Goal: Task Accomplishment & Management: Use online tool/utility

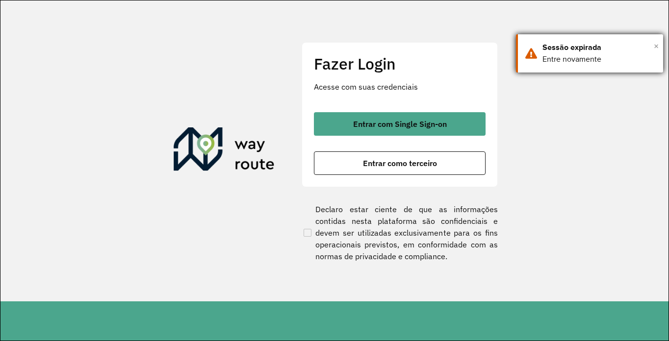
drag, startPoint x: 657, startPoint y: 48, endPoint x: 626, endPoint y: 52, distance: 32.1
click at [657, 48] on span "×" at bounding box center [656, 46] width 5 height 15
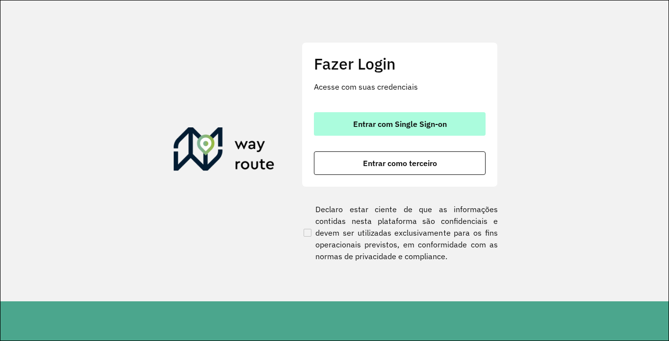
click at [432, 121] on span "Entrar com Single Sign-on" at bounding box center [400, 124] width 94 height 8
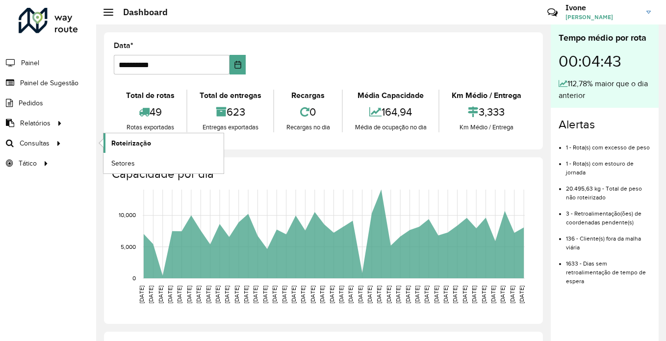
click at [135, 137] on link "Roteirização" at bounding box center [164, 143] width 120 height 20
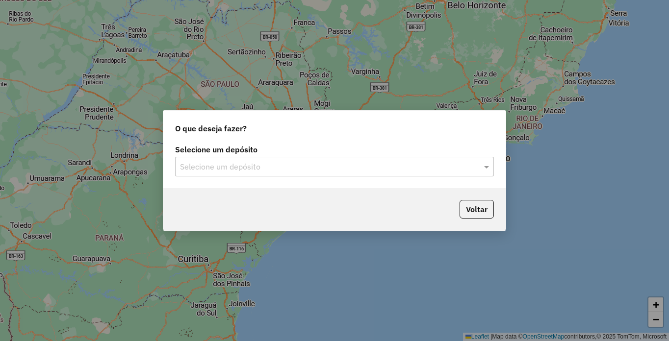
click at [198, 164] on input "text" at bounding box center [324, 167] width 289 height 12
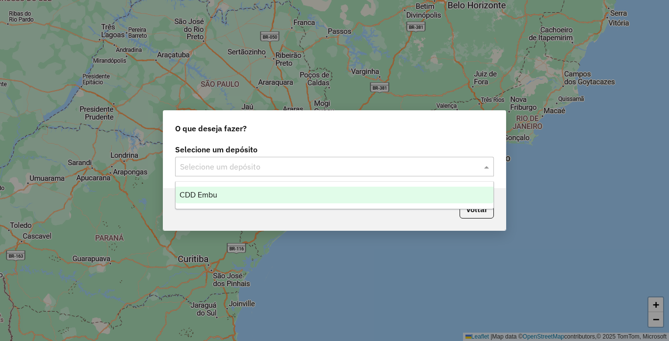
click at [194, 196] on span "CDD Embu" at bounding box center [199, 195] width 38 height 8
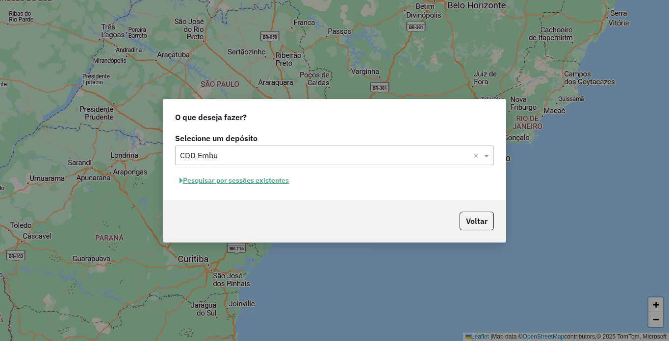
click at [246, 184] on button "Pesquisar por sessões existentes" at bounding box center [234, 180] width 118 height 15
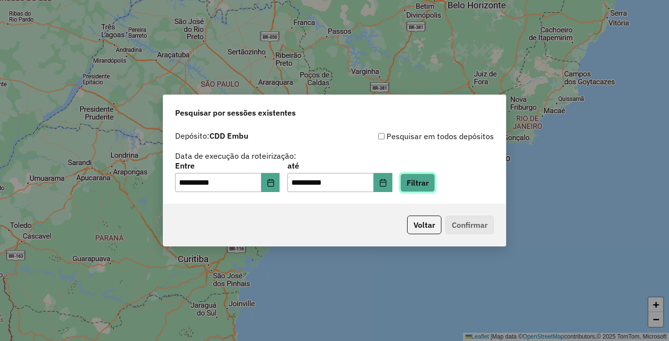
click at [435, 185] on button "Filtrar" at bounding box center [417, 183] width 35 height 19
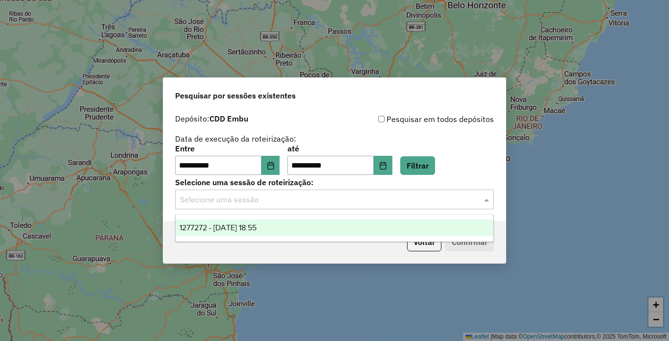
click at [204, 202] on input "text" at bounding box center [324, 200] width 289 height 12
click at [211, 227] on span "1277272 - 17/09/2025 18:55" at bounding box center [218, 228] width 77 height 8
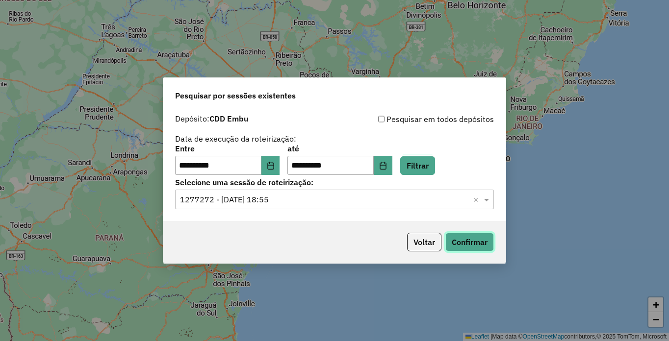
click at [457, 242] on button "Confirmar" at bounding box center [469, 242] width 49 height 19
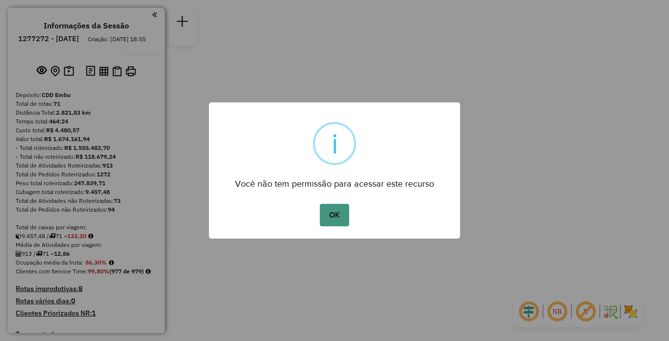
click at [343, 215] on button "OK" at bounding box center [334, 215] width 29 height 23
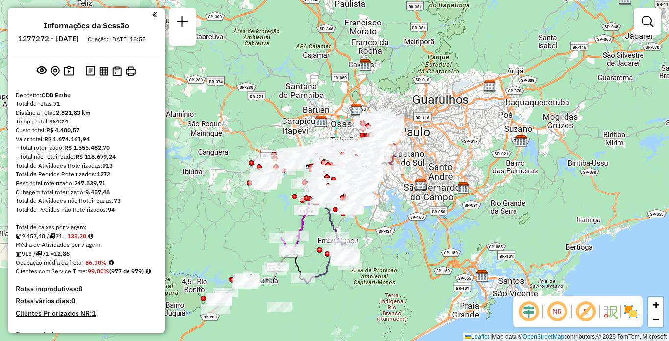
click at [631, 307] on img at bounding box center [631, 312] width 16 height 16
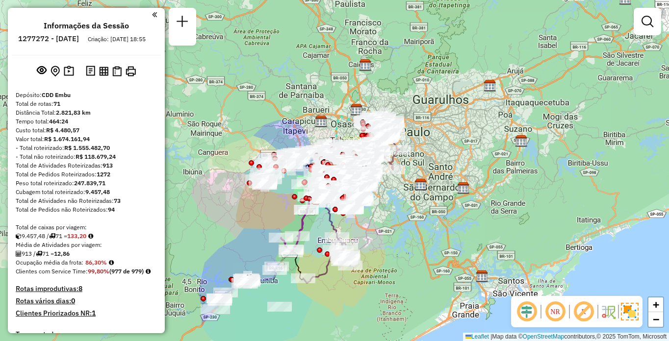
click at [555, 312] on em at bounding box center [556, 312] width 24 height 24
click at [585, 313] on em at bounding box center [584, 312] width 24 height 24
click at [558, 311] on em at bounding box center [556, 312] width 24 height 24
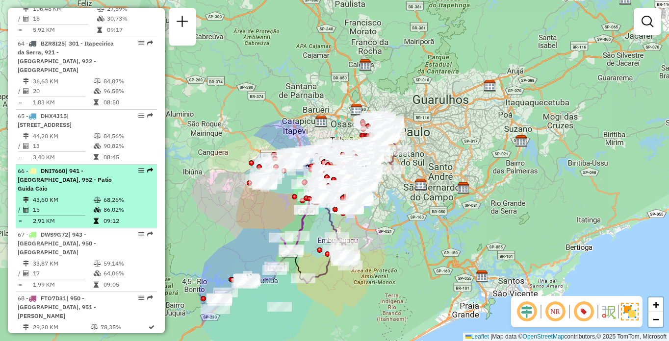
click at [58, 195] on td "43,60 KM" at bounding box center [62, 200] width 61 height 10
select select "**********"
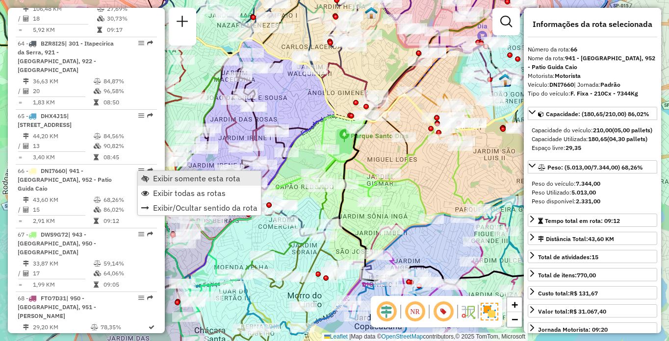
click at [159, 178] on span "Exibir somente esta rota" at bounding box center [196, 179] width 87 height 8
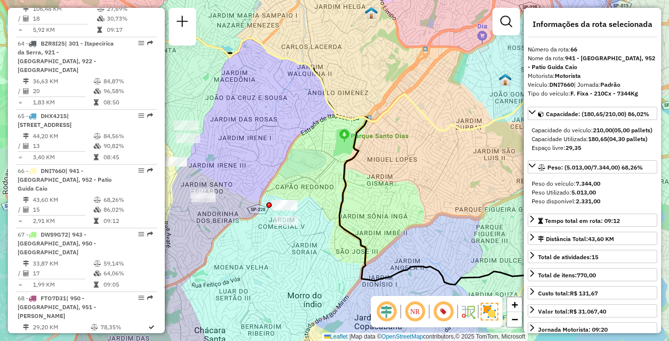
click at [446, 310] on em at bounding box center [444, 312] width 24 height 24
click at [455, 313] on img at bounding box center [457, 312] width 5 height 16
drag, startPoint x: 439, startPoint y: 313, endPoint x: 423, endPoint y: 314, distance: 15.2
click at [439, 314] on em at bounding box center [444, 312] width 24 height 24
click at [415, 315] on em at bounding box center [415, 312] width 24 height 24
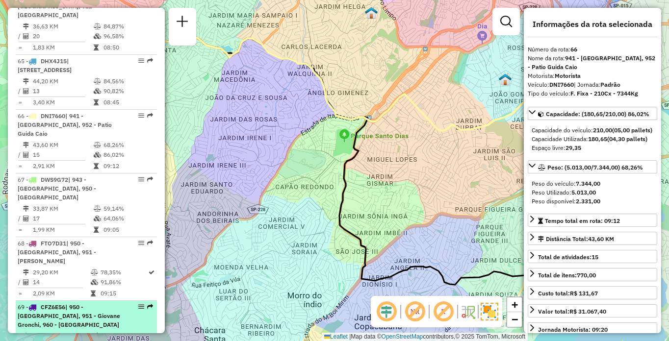
scroll to position [3921, 0]
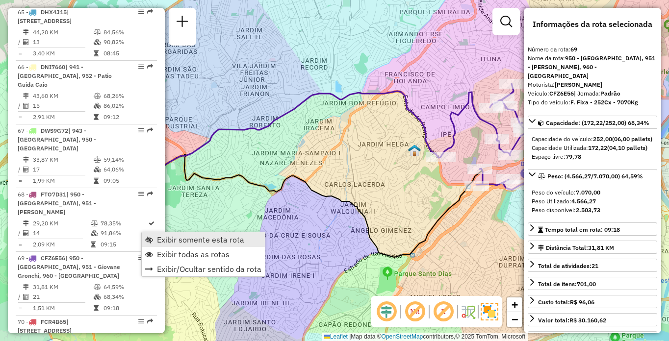
click at [162, 237] on span "Exibir somente esta rota" at bounding box center [200, 240] width 87 height 8
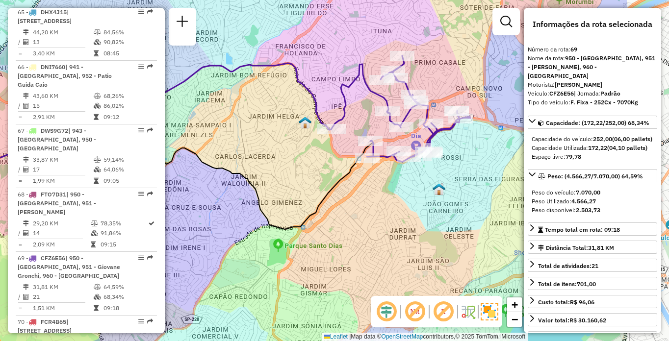
drag, startPoint x: 360, startPoint y: 196, endPoint x: 251, endPoint y: 168, distance: 112.9
click at [251, 168] on div "Janela de atendimento Grade de atendimento Capacidade Transportadoras Veículos …" at bounding box center [334, 170] width 669 height 341
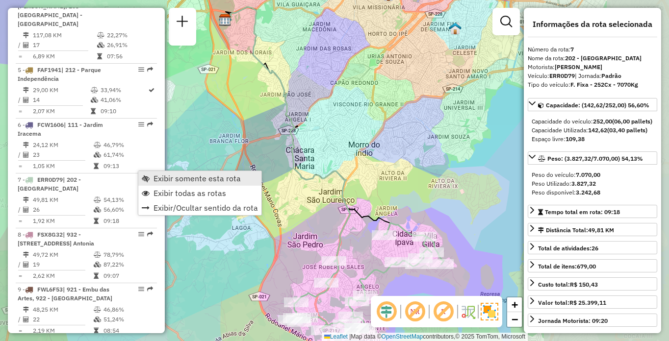
click at [160, 175] on span "Exibir somente esta rota" at bounding box center [197, 179] width 87 height 8
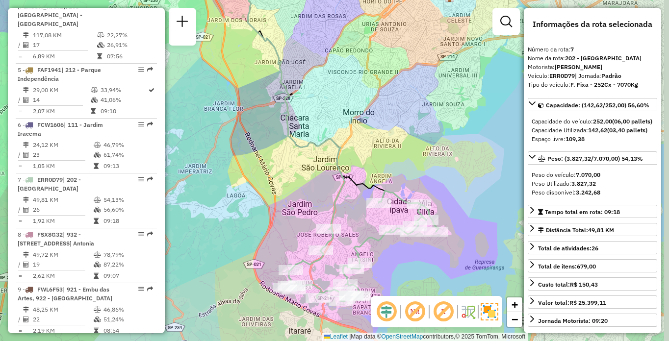
drag, startPoint x: 324, startPoint y: 201, endPoint x: 317, endPoint y: 166, distance: 35.5
click at [317, 166] on div "Janela de atendimento Grade de atendimento Capacidade Transportadoras Veículos …" at bounding box center [334, 170] width 669 height 341
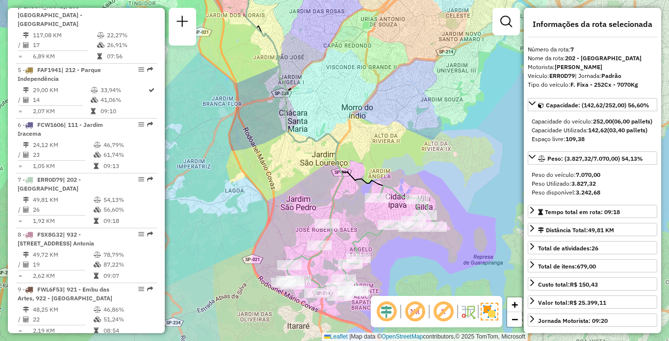
click at [416, 314] on em at bounding box center [415, 312] width 24 height 24
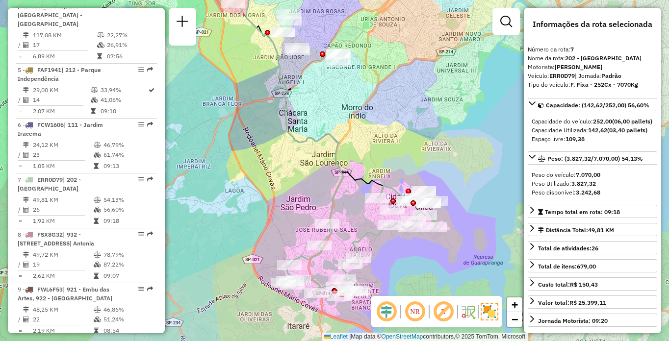
click at [413, 315] on em at bounding box center [415, 312] width 24 height 24
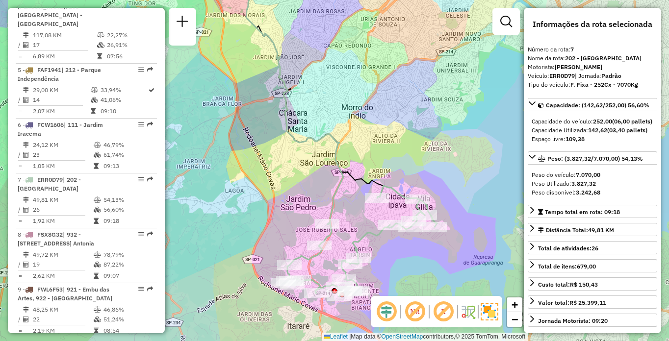
click at [451, 311] on em at bounding box center [444, 312] width 24 height 24
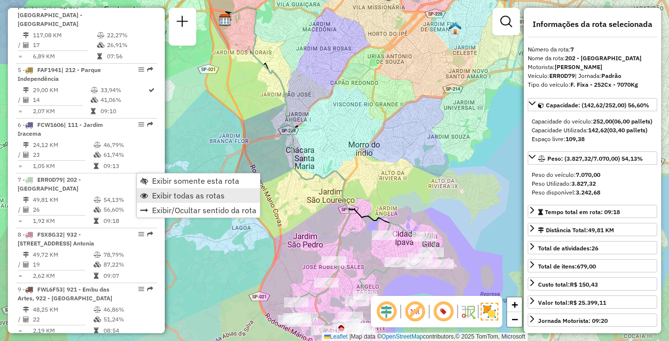
click at [158, 197] on span "Exibir todas as rotas" at bounding box center [188, 196] width 73 height 8
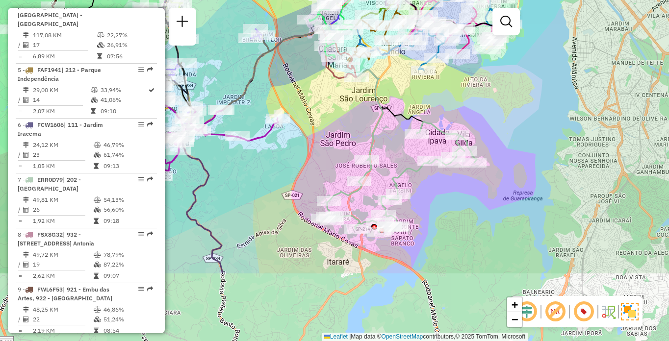
drag, startPoint x: 332, startPoint y: 236, endPoint x: 364, endPoint y: 137, distance: 104.0
click at [364, 137] on div "Janela de atendimento Grade de atendimento Capacidade Transportadoras Veículos …" at bounding box center [334, 170] width 669 height 341
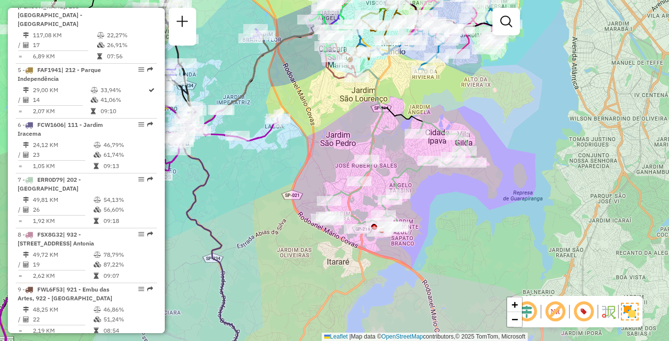
scroll to position [3817, 0]
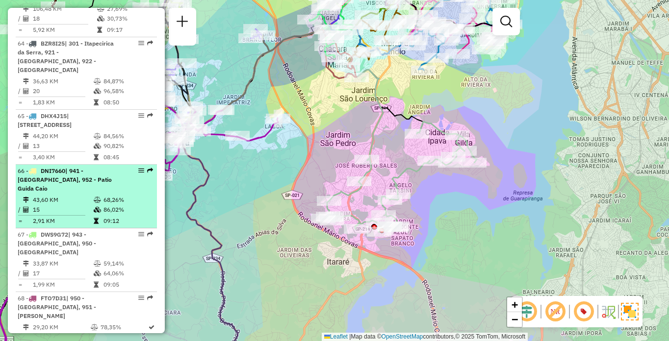
click at [81, 216] on td "2,91 KM" at bounding box center [62, 221] width 61 height 10
select select "**********"
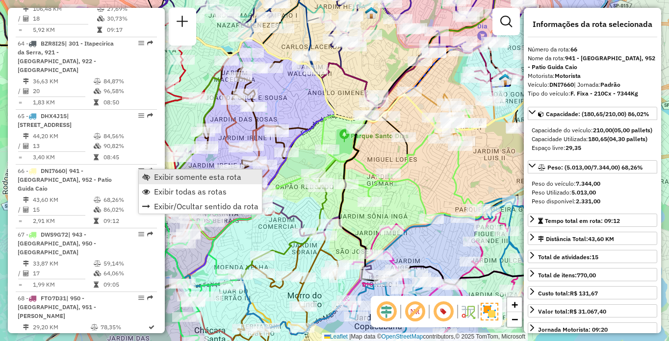
click at [165, 175] on span "Exibir somente esta rota" at bounding box center [197, 177] width 87 height 8
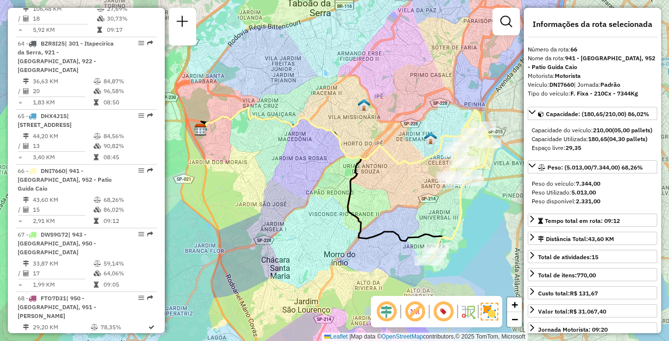
scroll to position [2700, 0]
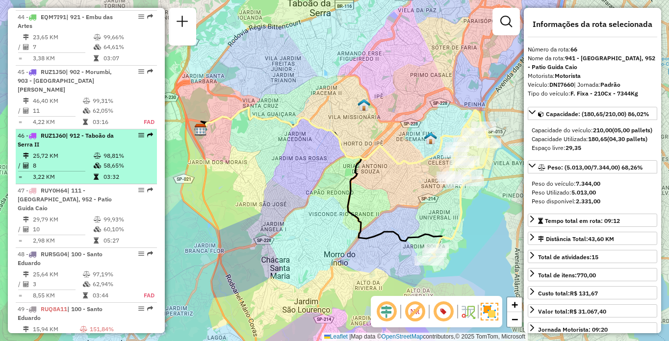
click at [90, 161] on td "25,72 KM" at bounding box center [62, 156] width 61 height 10
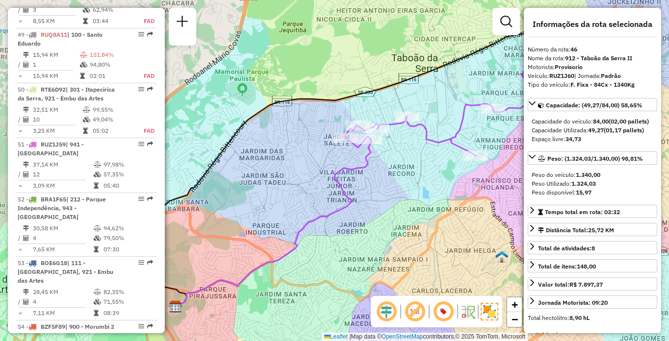
scroll to position [2645, 0]
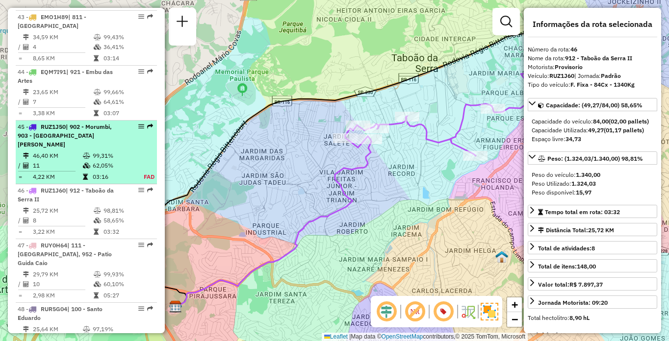
click at [98, 182] on td "03:16" at bounding box center [112, 177] width 41 height 10
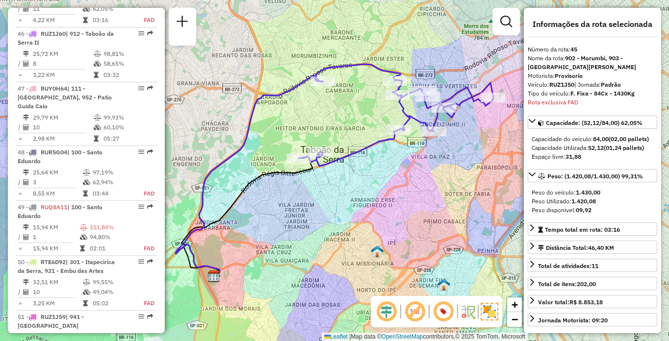
scroll to position [2975, 0]
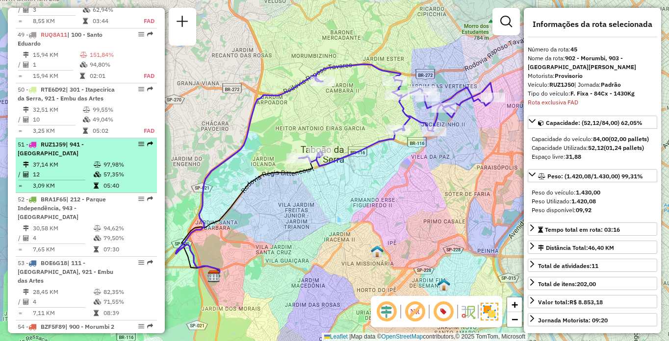
click at [59, 180] on td "12" at bounding box center [62, 175] width 61 height 10
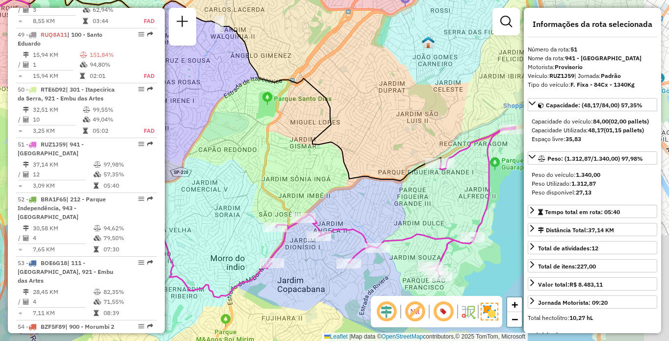
drag, startPoint x: 355, startPoint y: 166, endPoint x: 260, endPoint y: 121, distance: 105.1
click at [260, 121] on div "Janela de atendimento Grade de atendimento Capacidade Transportadoras Veículos …" at bounding box center [334, 170] width 669 height 341
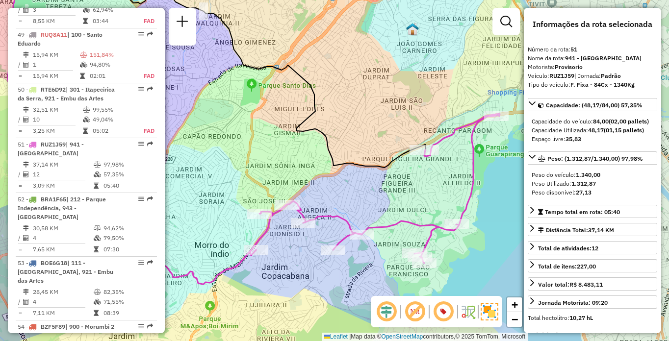
scroll to position [630, 0]
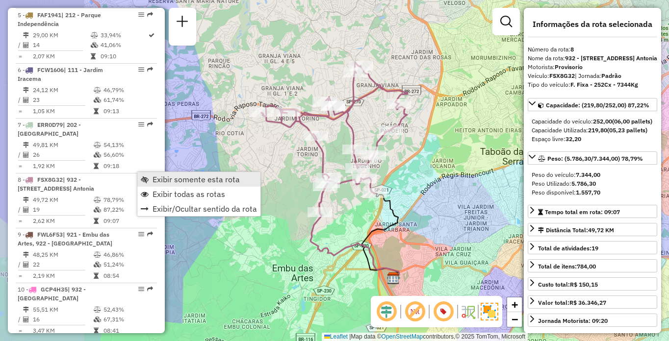
click at [152, 175] on link "Exibir somente esta rota" at bounding box center [198, 179] width 123 height 15
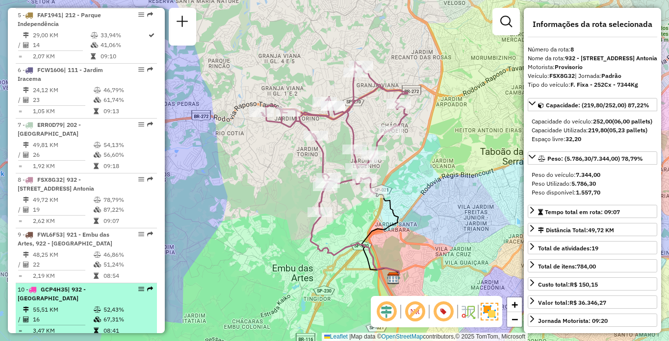
click at [133, 306] on td "52,43%" at bounding box center [128, 310] width 50 height 10
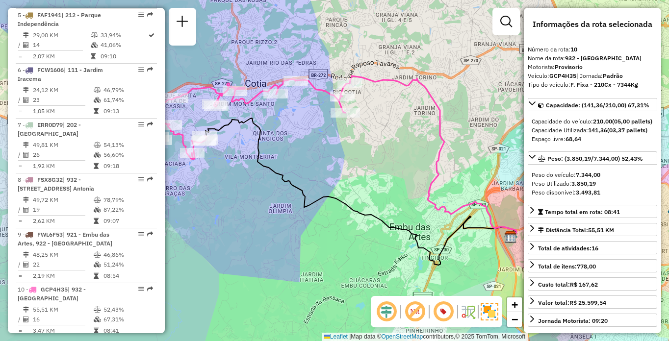
scroll to position [355, 0]
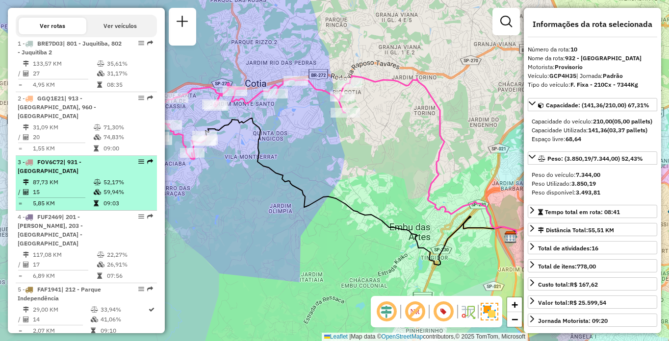
click at [67, 176] on div "3 - FOV6C72 | 931 - [GEOGRAPHIC_DATA]" at bounding box center [70, 167] width 104 height 18
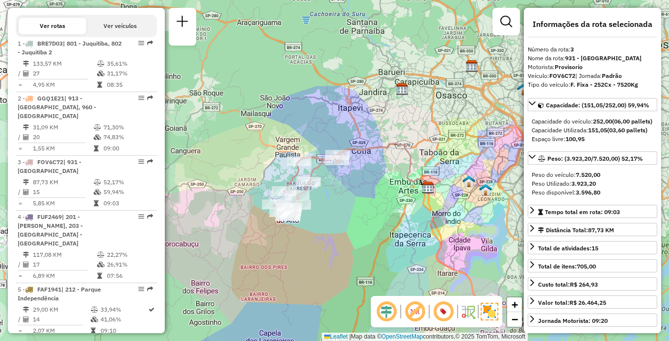
drag, startPoint x: 242, startPoint y: 202, endPoint x: 338, endPoint y: 200, distance: 96.2
click at [338, 200] on div "Janela de atendimento Grade de atendimento Capacidade Transportadoras Veículos …" at bounding box center [334, 170] width 669 height 341
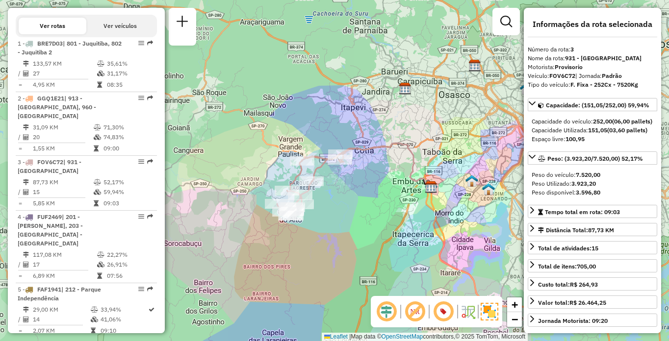
scroll to position [3634, 0]
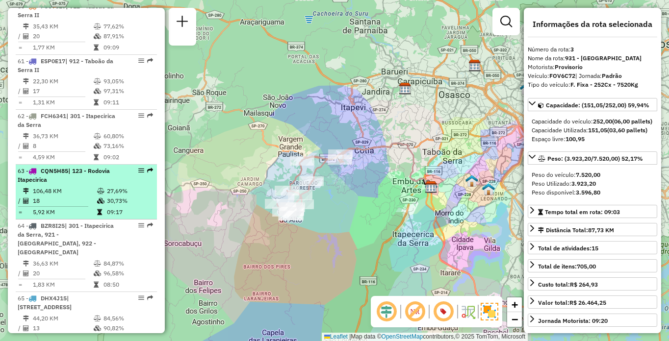
click at [87, 192] on td "106,48 KM" at bounding box center [64, 191] width 64 height 10
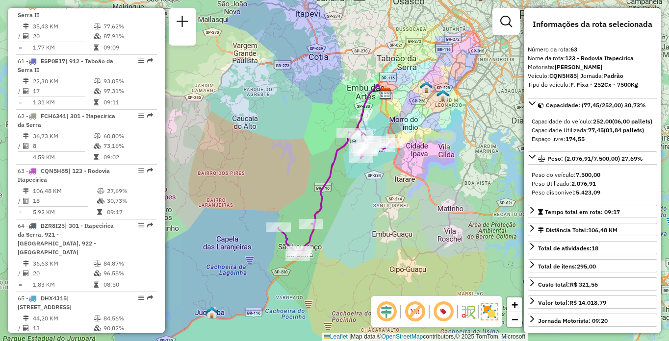
scroll to position [3927, 0]
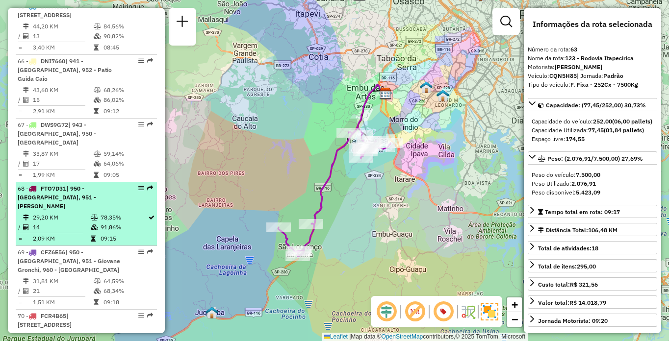
click at [72, 223] on td "14" at bounding box center [61, 228] width 58 height 10
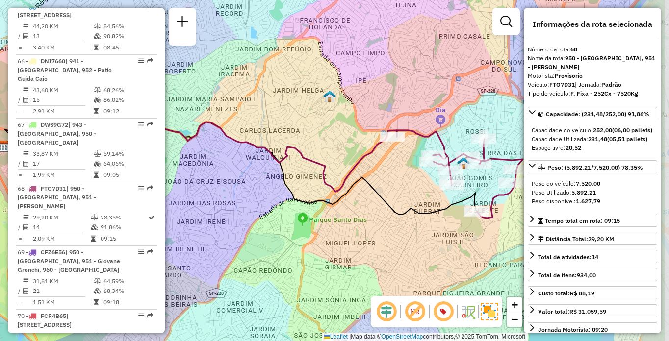
drag, startPoint x: 294, startPoint y: 156, endPoint x: 200, endPoint y: 146, distance: 94.7
click at [216, 146] on div "Janela de atendimento Grade de atendimento Capacidade Transportadoras Veículos …" at bounding box center [334, 170] width 669 height 341
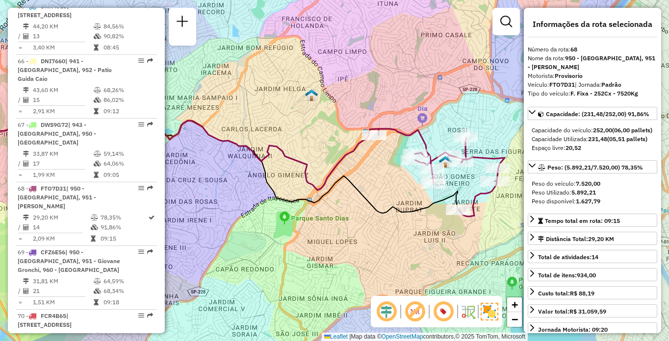
scroll to position [3753, 0]
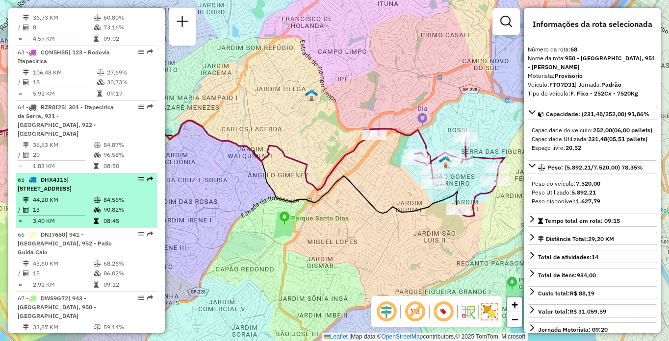
click at [94, 184] on div "65 - DHX4J15 | 211 - [GEOGRAPHIC_DATA], 942 - [GEOGRAPHIC_DATA]" at bounding box center [70, 185] width 104 height 18
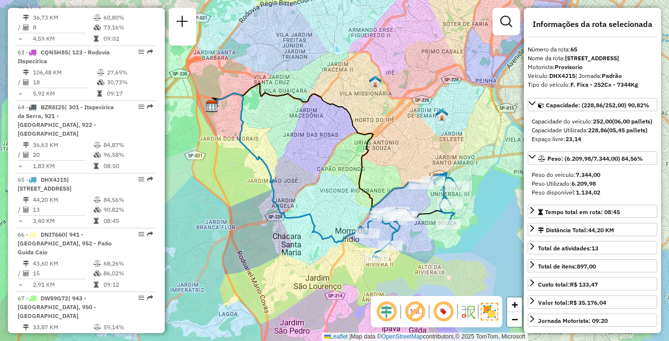
scroll to position [804, 0]
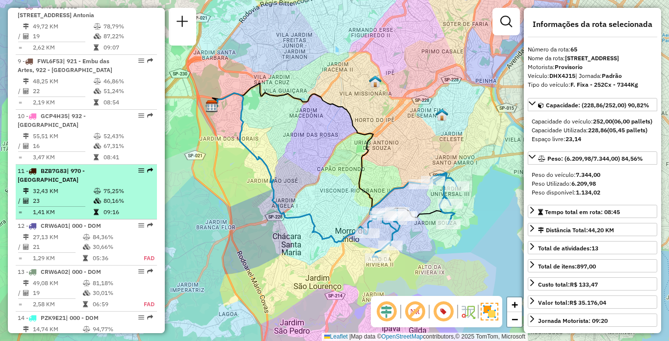
click at [87, 199] on td "23" at bounding box center [62, 201] width 61 height 10
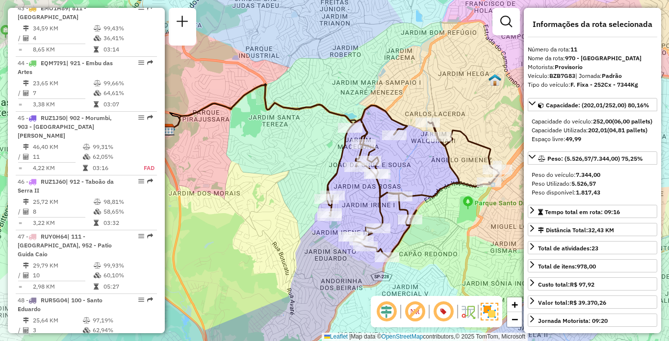
scroll to position [3241, 0]
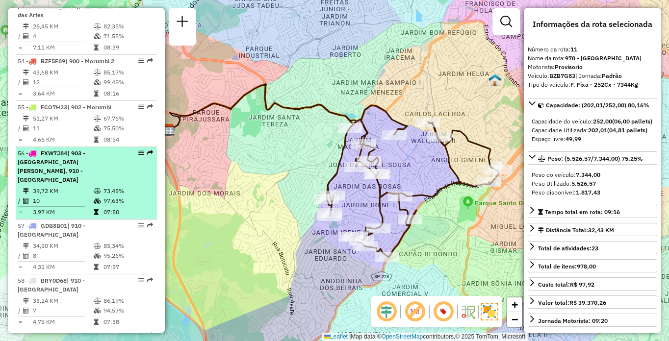
click at [76, 196] on td "39,72 KM" at bounding box center [62, 191] width 61 height 10
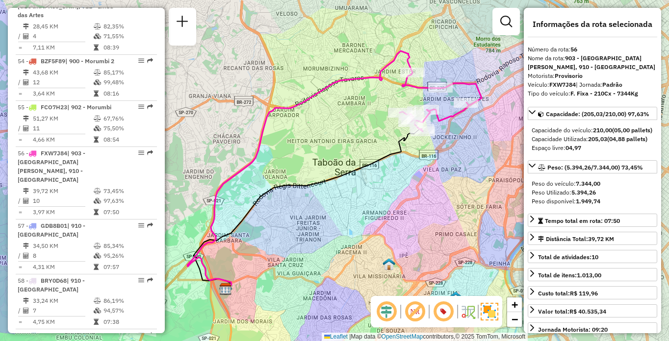
scroll to position [4045, 0]
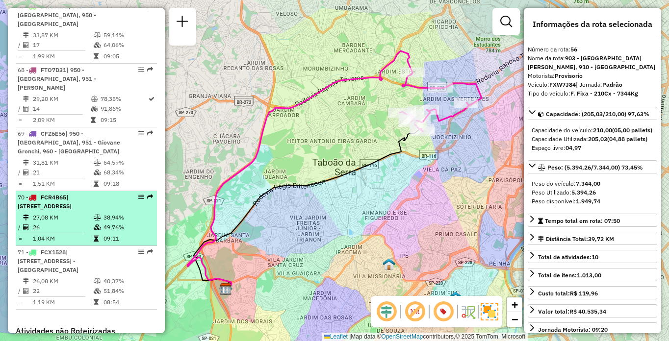
click at [45, 223] on td "26" at bounding box center [62, 228] width 61 height 10
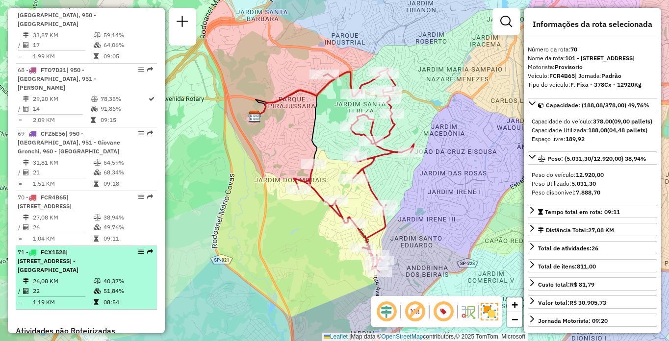
click at [80, 277] on td "26,08 KM" at bounding box center [62, 282] width 61 height 10
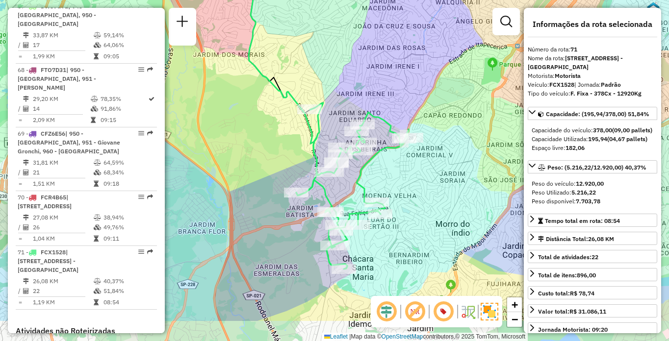
drag, startPoint x: 298, startPoint y: 242, endPoint x: 264, endPoint y: 188, distance: 63.4
click at [264, 188] on div "Janela de atendimento Grade de atendimento Capacidade Transportadoras Veículos …" at bounding box center [334, 170] width 669 height 341
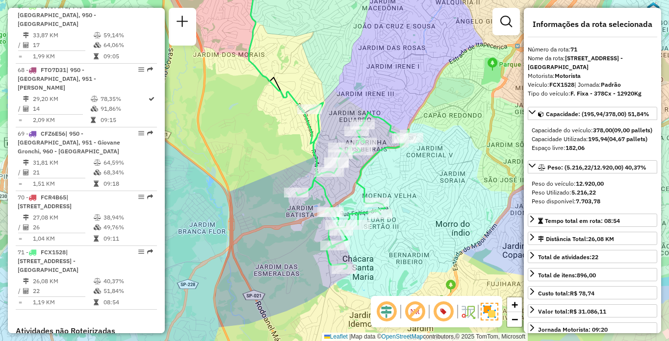
scroll to position [3579, 0]
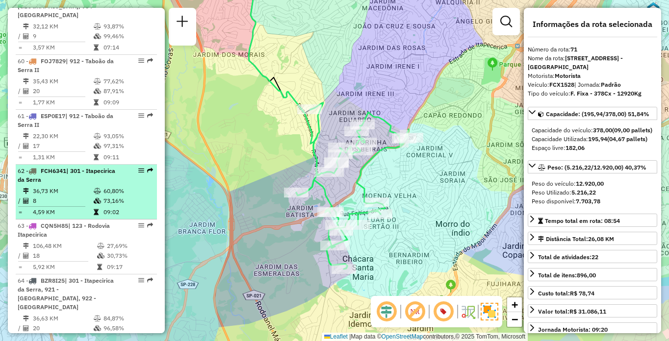
click at [71, 198] on td "8" at bounding box center [62, 201] width 61 height 10
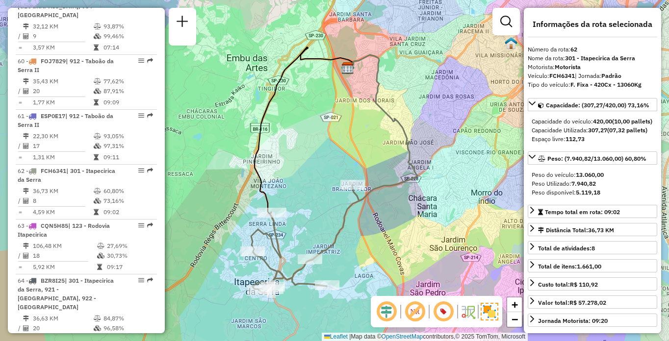
scroll to position [3982, 0]
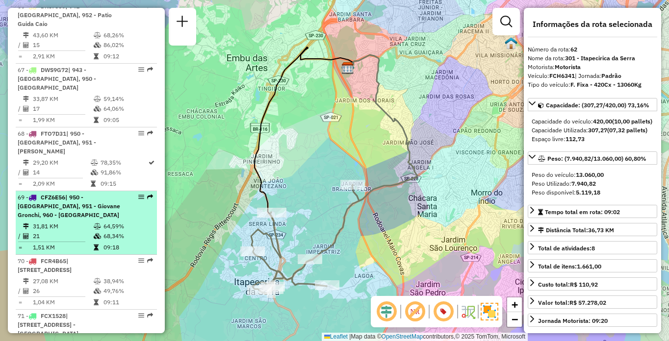
click at [70, 222] on td "31,81 KM" at bounding box center [62, 227] width 61 height 10
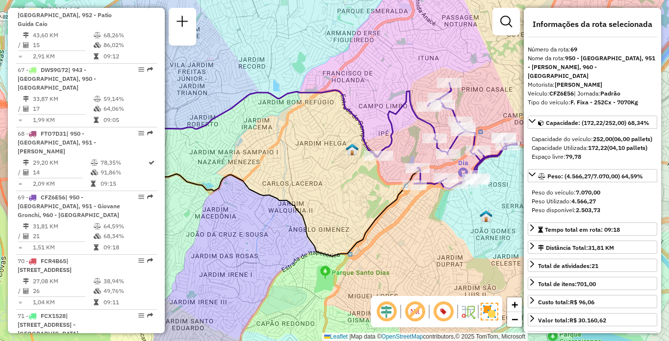
drag, startPoint x: 391, startPoint y: 178, endPoint x: 317, endPoint y: 173, distance: 73.7
click at [317, 173] on div "Janela de atendimento Grade de atendimento Capacidade Transportadoras Veículos …" at bounding box center [334, 170] width 669 height 341
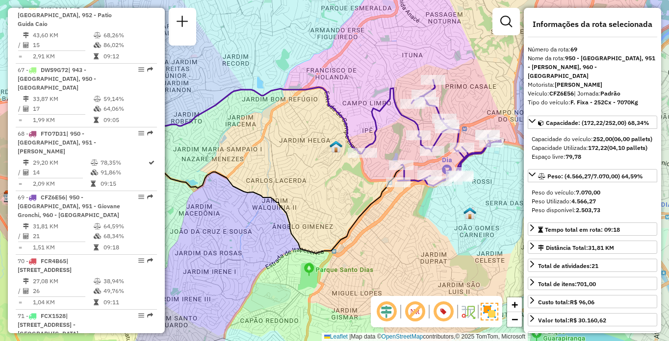
scroll to position [465, 0]
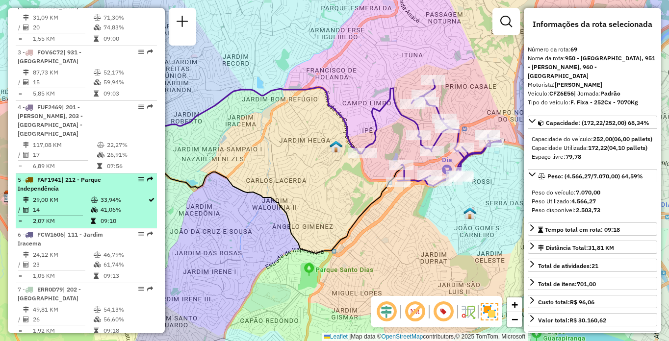
click at [98, 205] on td at bounding box center [95, 210] width 10 height 10
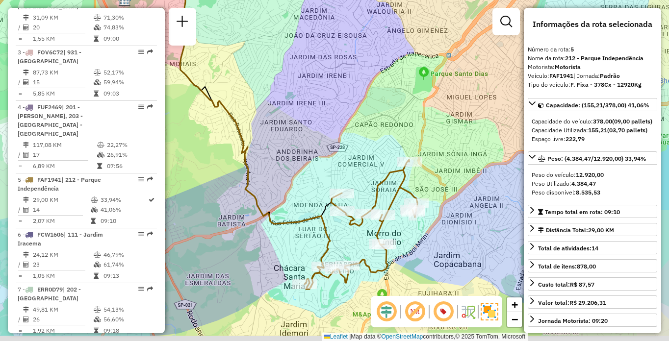
drag, startPoint x: 287, startPoint y: 206, endPoint x: 224, endPoint y: 166, distance: 74.1
click at [224, 166] on div "Janela de atendimento Grade de atendimento Capacidade Transportadoras Veículos …" at bounding box center [334, 170] width 669 height 341
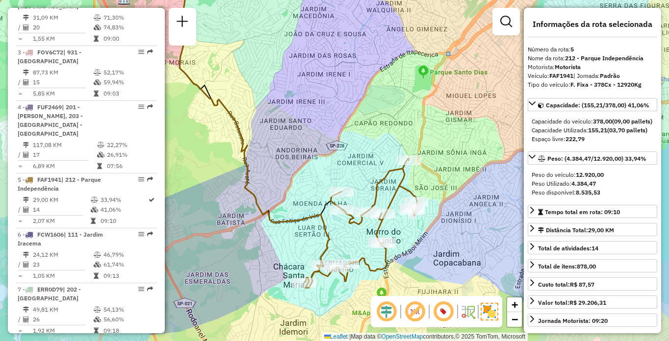
scroll to position [3689, 0]
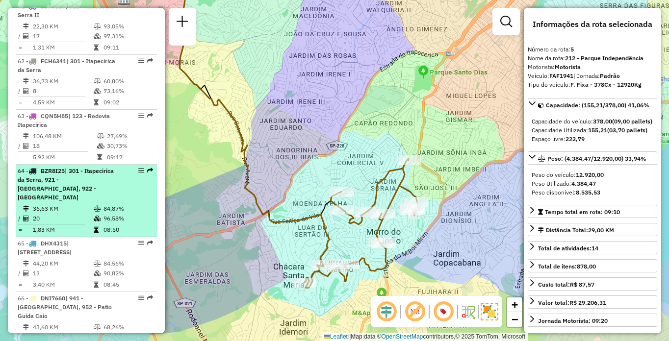
click at [61, 178] on span "| 301 - Itapecirica da Serra, 921 - [GEOGRAPHIC_DATA], 922 - [GEOGRAPHIC_DATA]" at bounding box center [66, 184] width 96 height 34
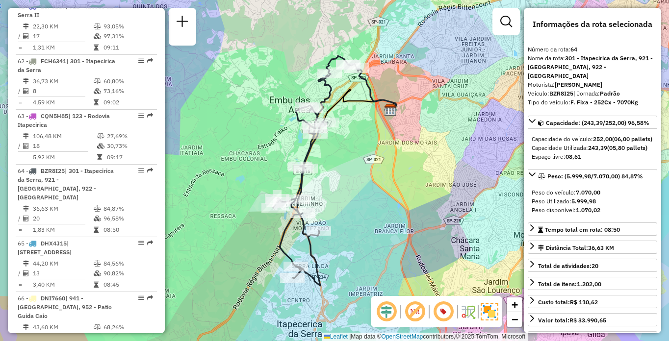
scroll to position [3982, 0]
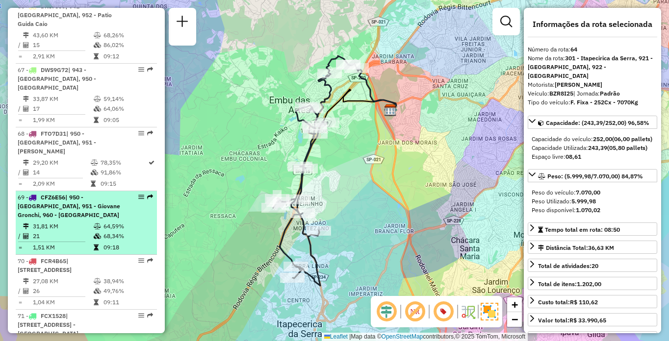
click at [93, 193] on div "69 - CFZ6E56 | 950 - [GEOGRAPHIC_DATA], 951 - [GEOGRAPHIC_DATA], 960 - [GEOGRAP…" at bounding box center [70, 206] width 104 height 26
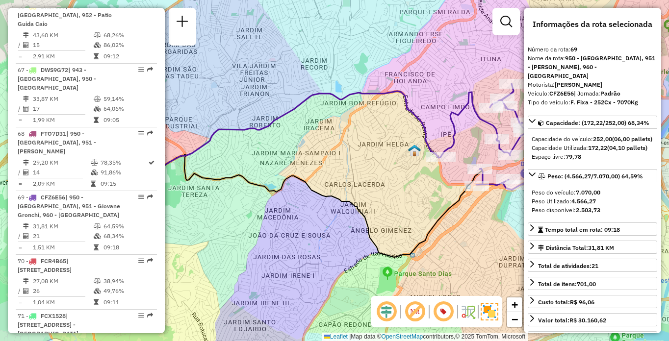
scroll to position [410, 0]
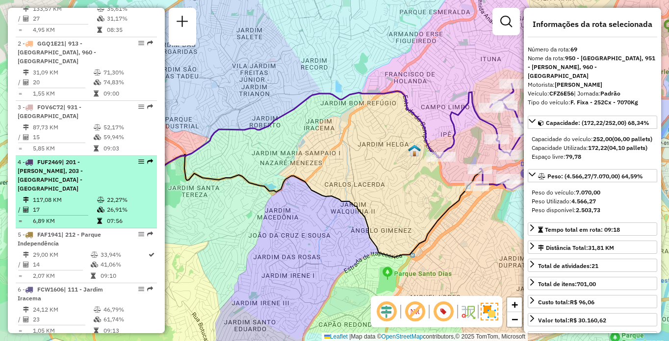
click at [147, 195] on td "22,27%" at bounding box center [129, 200] width 47 height 10
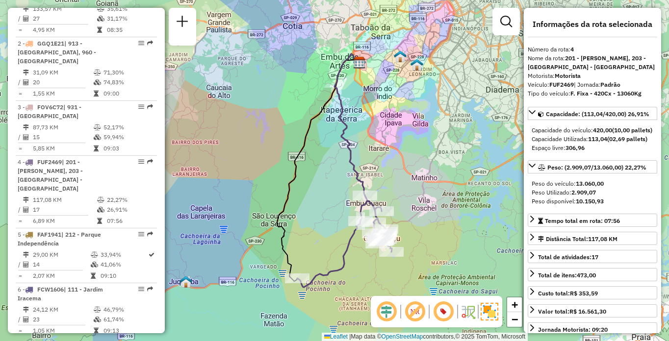
scroll to position [3470, 0]
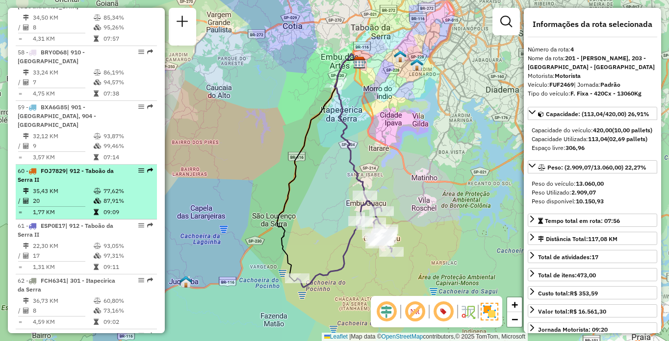
click at [55, 191] on td "35,43 KM" at bounding box center [62, 191] width 61 height 10
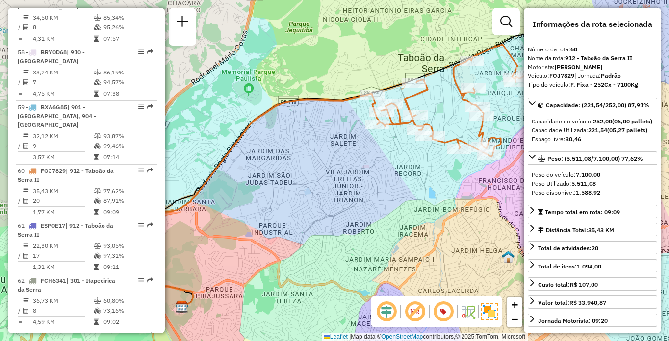
scroll to position [3195, 0]
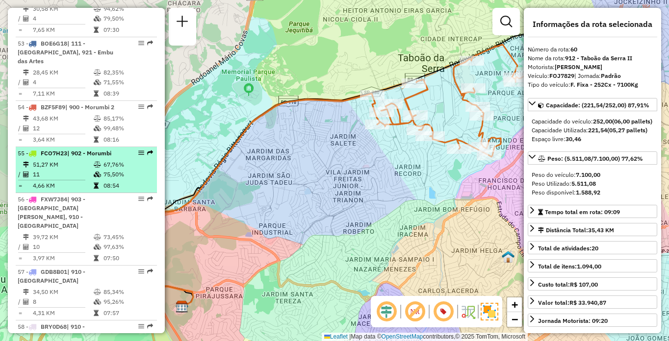
click at [103, 180] on td "75,50%" at bounding box center [128, 175] width 50 height 10
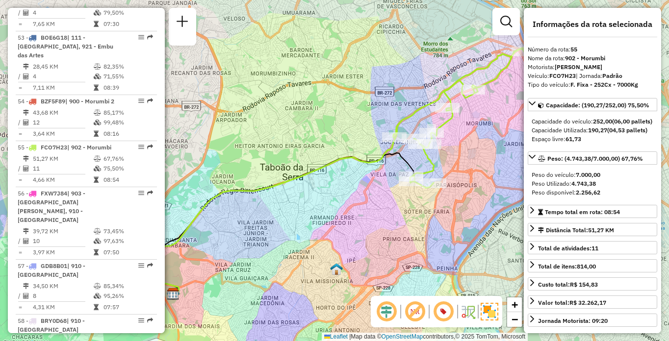
scroll to position [3348, 0]
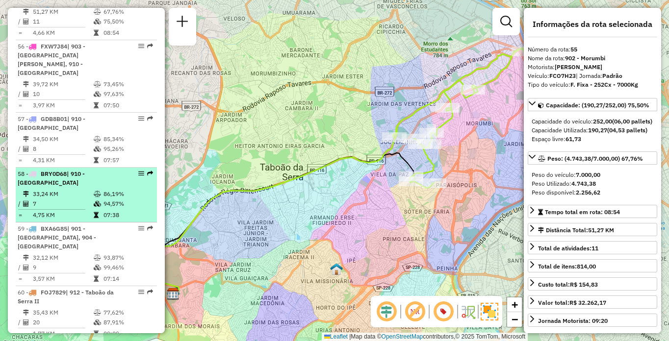
click at [57, 219] on td "4,75 KM" at bounding box center [62, 215] width 61 height 10
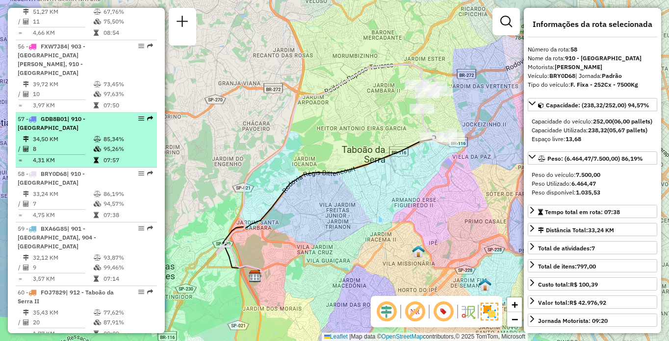
click at [117, 132] on div "57 - GDB8B01 | 910 - Parque Ipê" at bounding box center [70, 124] width 104 height 18
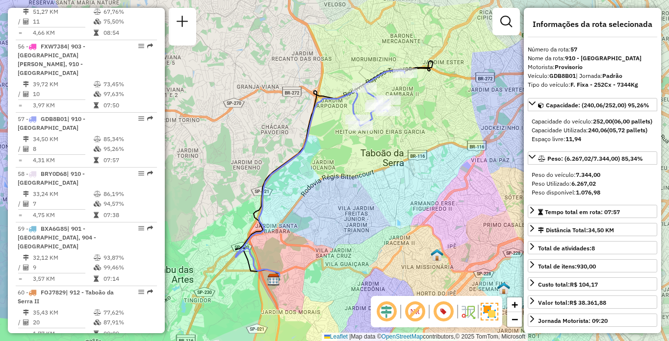
scroll to position [3872, 0]
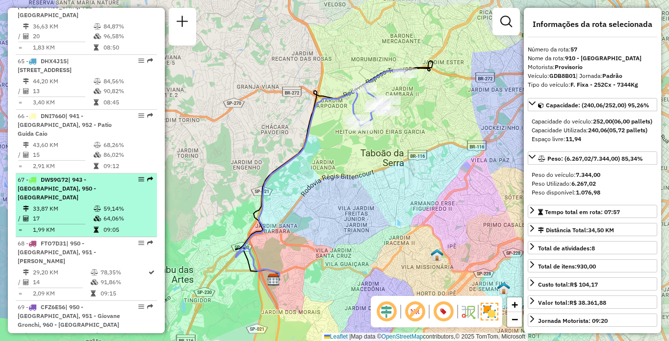
click at [48, 176] on span "DWS9G72" at bounding box center [54, 179] width 27 height 7
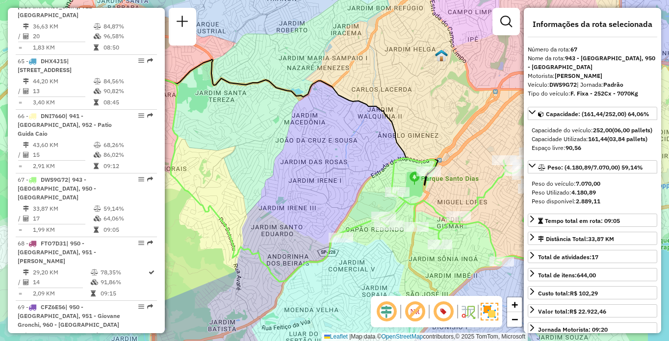
scroll to position [4109, 0]
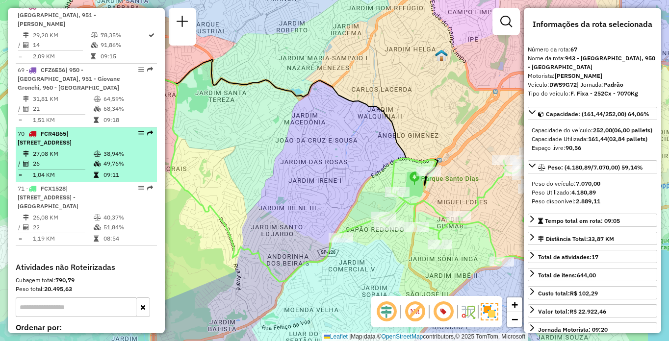
click at [42, 130] on div "70 - FCR4B65 | 101 - [GEOGRAPHIC_DATA], 102 - [STREET_ADDRESS]" at bounding box center [70, 139] width 104 height 18
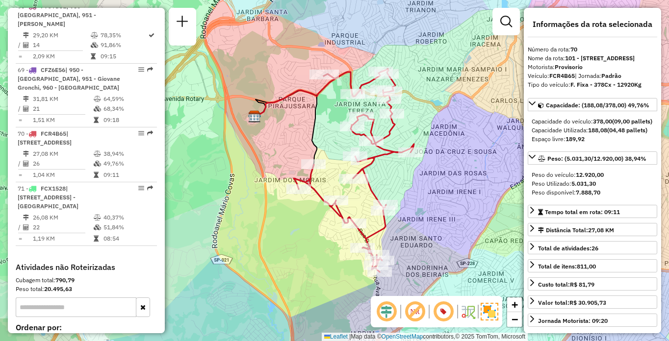
scroll to position [3415, 0]
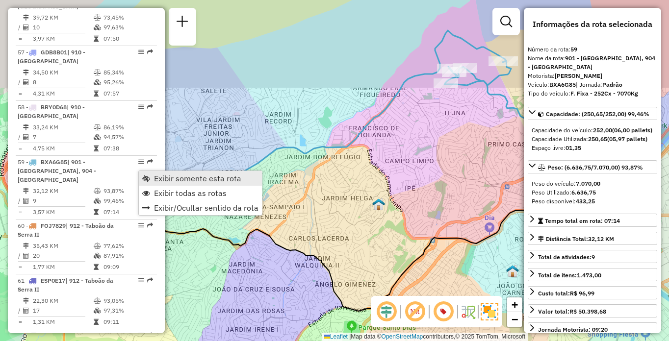
click at [162, 179] on span "Exibir somente esta rota" at bounding box center [197, 179] width 87 height 8
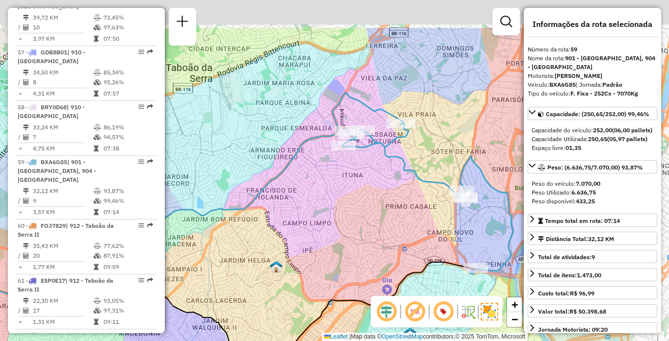
drag, startPoint x: 473, startPoint y: 150, endPoint x: 370, endPoint y: 212, distance: 120.0
click at [370, 212] on div "Janela de atendimento Grade de atendimento Capacidade Transportadoras Veículos …" at bounding box center [334, 170] width 669 height 341
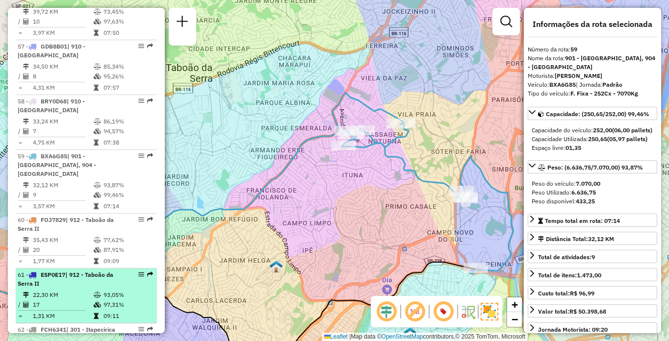
scroll to position [3519, 0]
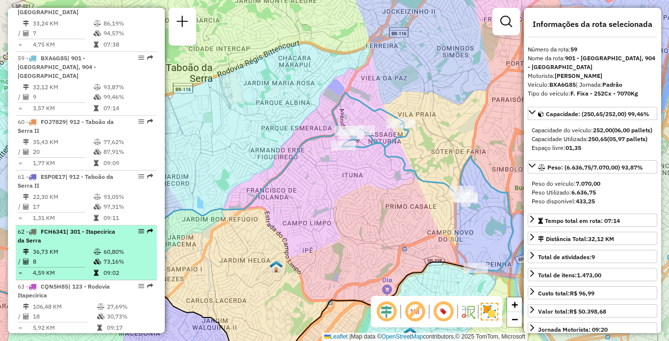
click at [80, 262] on td "8" at bounding box center [62, 262] width 61 height 10
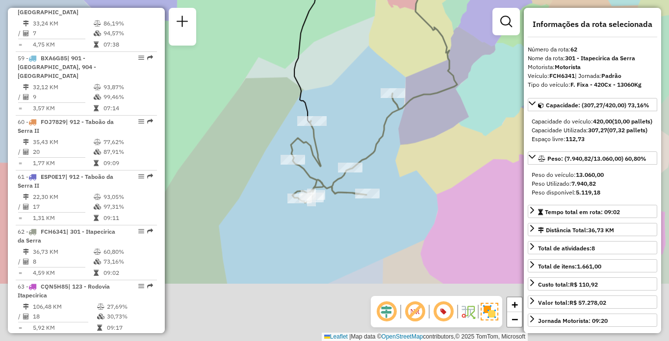
drag, startPoint x: 313, startPoint y: 197, endPoint x: 388, endPoint y: 112, distance: 113.6
click at [388, 112] on div "Janela de atendimento Grade de atendimento Capacidade Transportadoras Veículos …" at bounding box center [334, 170] width 669 height 341
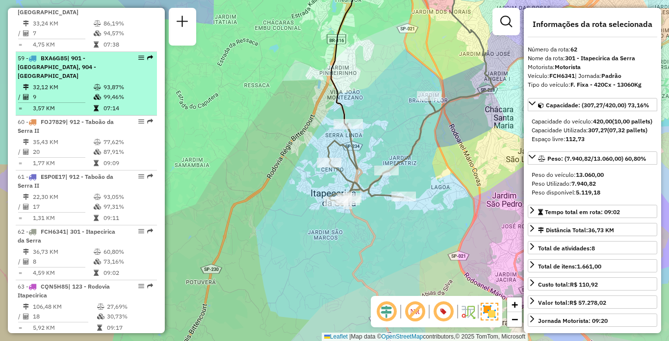
click at [83, 66] on span "| 901 - [GEOGRAPHIC_DATA], 904 - [GEOGRAPHIC_DATA]" at bounding box center [57, 66] width 78 height 25
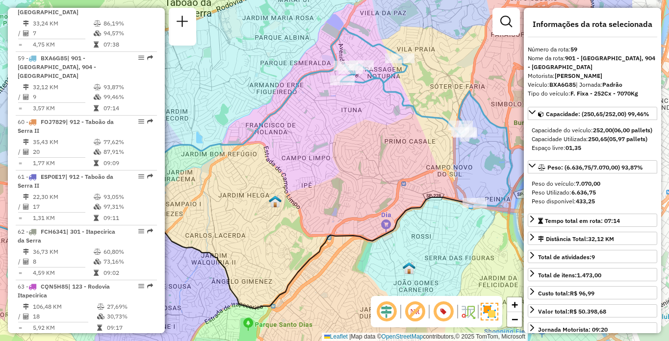
drag, startPoint x: 436, startPoint y: 133, endPoint x: 334, endPoint y: 129, distance: 102.1
click at [334, 129] on div "Janela de atendimento Grade de atendimento Capacidade Transportadoras Veículos …" at bounding box center [334, 170] width 669 height 341
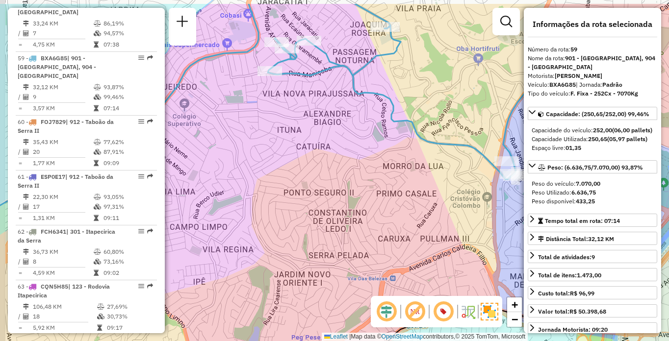
drag, startPoint x: 353, startPoint y: 167, endPoint x: 373, endPoint y: 215, distance: 51.9
click at [373, 215] on div "Janela de atendimento Grade de atendimento Capacidade Transportadoras Veículos …" at bounding box center [334, 170] width 669 height 341
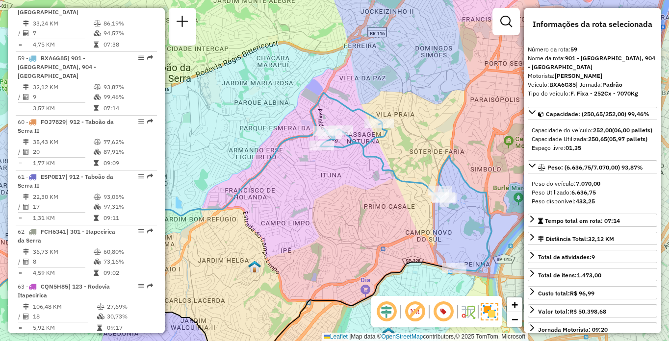
scroll to position [4109, 0]
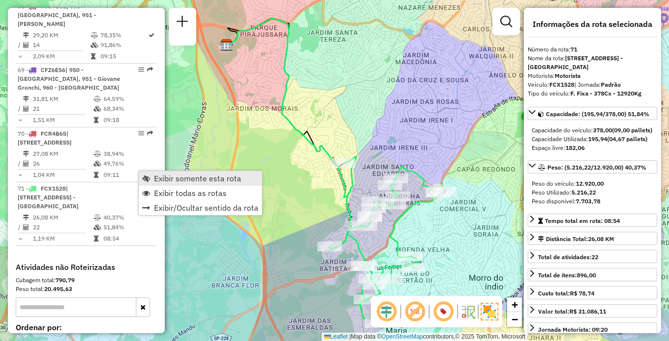
click at [166, 179] on span "Exibir somente esta rota" at bounding box center [197, 179] width 87 height 8
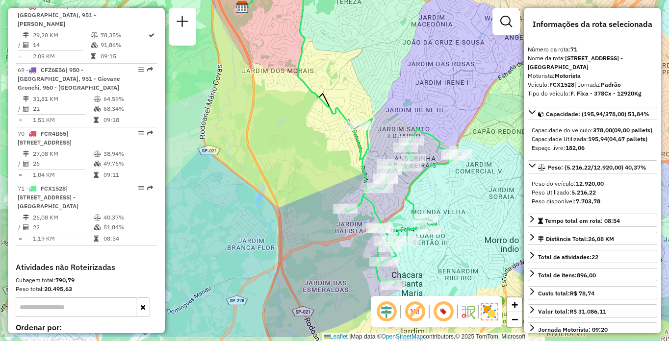
drag, startPoint x: 393, startPoint y: 126, endPoint x: 413, endPoint y: 84, distance: 45.4
click at [413, 84] on div "Janela de atendimento Grade de atendimento Capacidade Transportadoras Veículos …" at bounding box center [334, 170] width 669 height 341
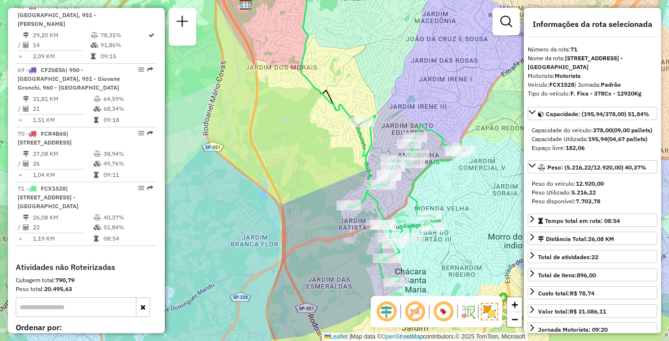
scroll to position [3579, 0]
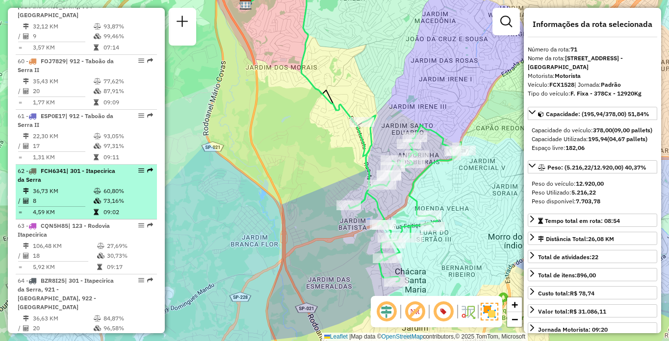
click at [50, 182] on div "62 - FCH6341 | 301 - Itapecirica da Serra" at bounding box center [70, 176] width 104 height 18
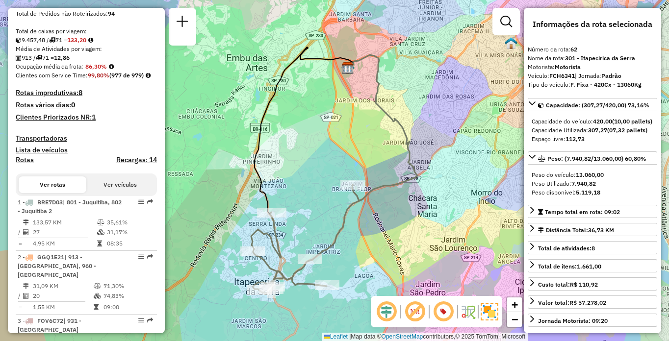
scroll to position [245, 0]
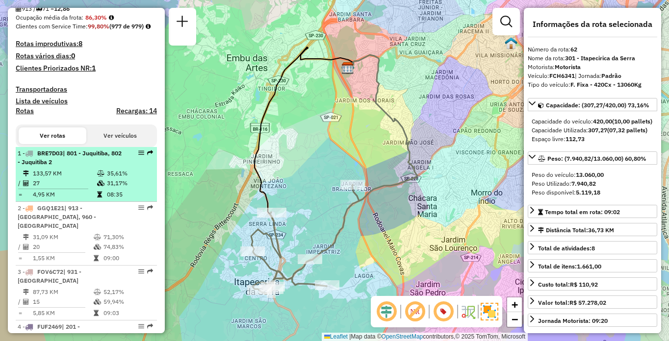
click at [86, 188] on td "27" at bounding box center [64, 184] width 64 height 10
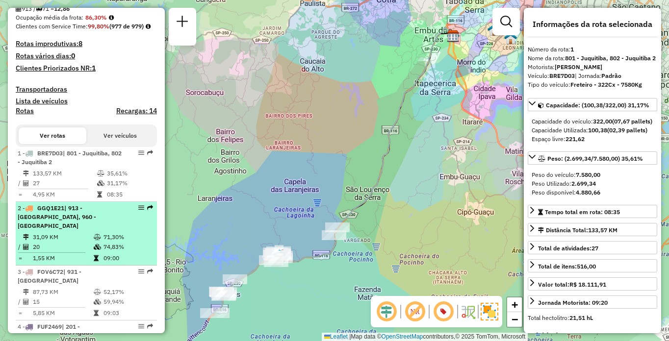
click at [72, 252] on td "20" at bounding box center [62, 247] width 61 height 10
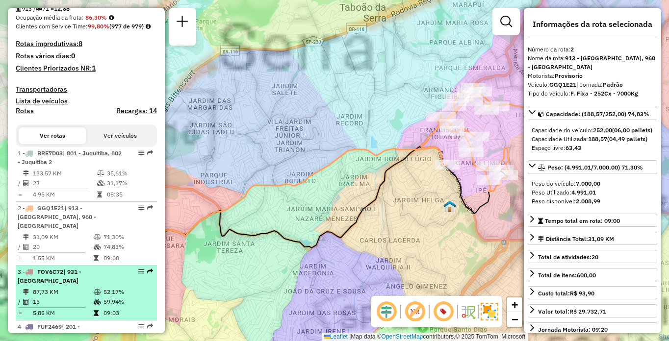
click at [59, 286] on div "3 - FOV6C72 | 931 - [GEOGRAPHIC_DATA]" at bounding box center [70, 277] width 104 height 18
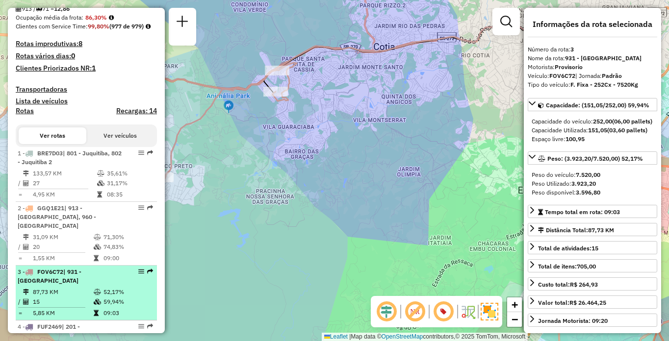
scroll to position [343, 0]
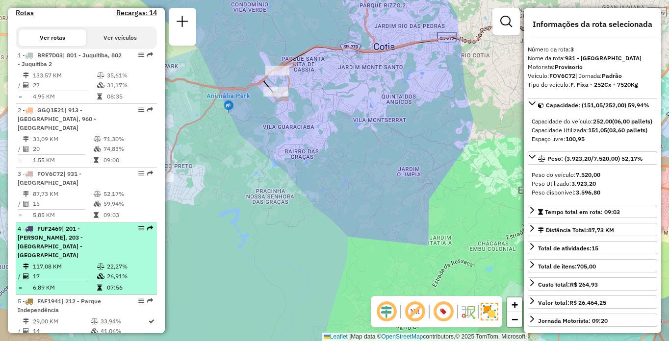
click at [64, 250] on div "4 - FUF2469 | 201 - Embu Guaçu, 203 - [GEOGRAPHIC_DATA] - [GEOGRAPHIC_DATA]" at bounding box center [70, 242] width 104 height 35
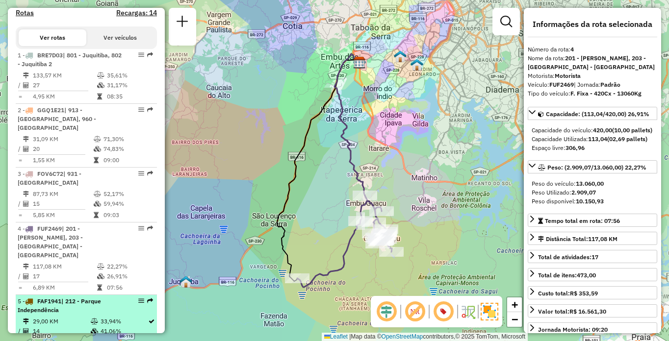
click at [66, 317] on td "29,00 KM" at bounding box center [61, 322] width 58 height 10
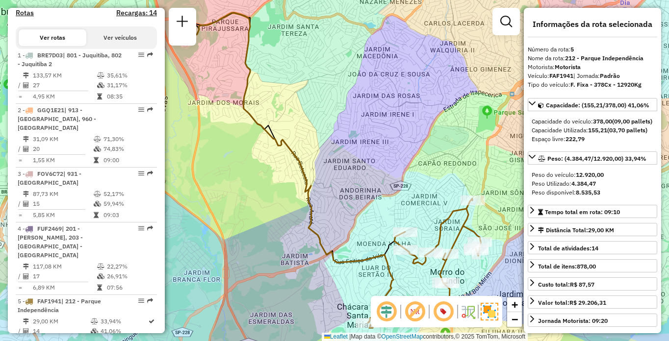
scroll to position [3817, 0]
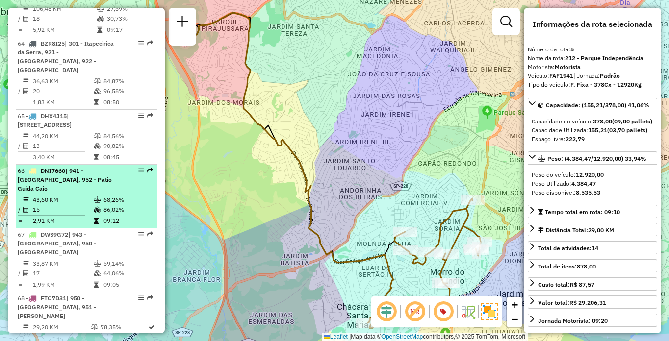
click at [72, 172] on span "| 941 - [GEOGRAPHIC_DATA], 952 - Patio Guida Caio" at bounding box center [65, 179] width 94 height 25
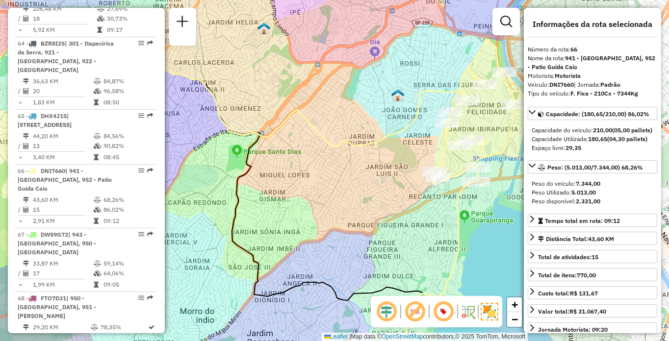
drag, startPoint x: 354, startPoint y: 173, endPoint x: 262, endPoint y: 180, distance: 91.5
click at [266, 180] on div "Janela de atendimento Grade de atendimento Capacidade Transportadoras Veículos …" at bounding box center [334, 170] width 669 height 341
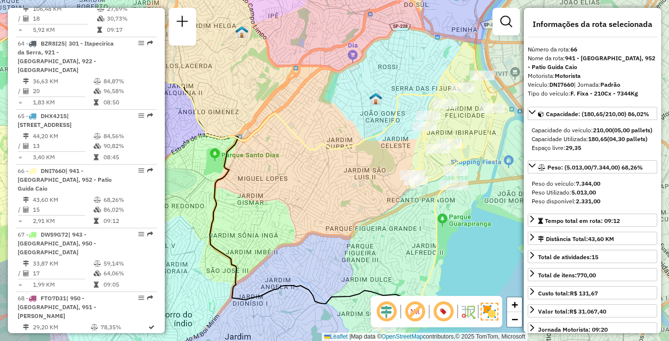
drag, startPoint x: 378, startPoint y: 162, endPoint x: 358, endPoint y: 166, distance: 20.5
click at [358, 166] on div "Janela de atendimento Grade de atendimento Capacidade Transportadoras Veículos …" at bounding box center [334, 170] width 669 height 341
